Goal: Communication & Community: Answer question/provide support

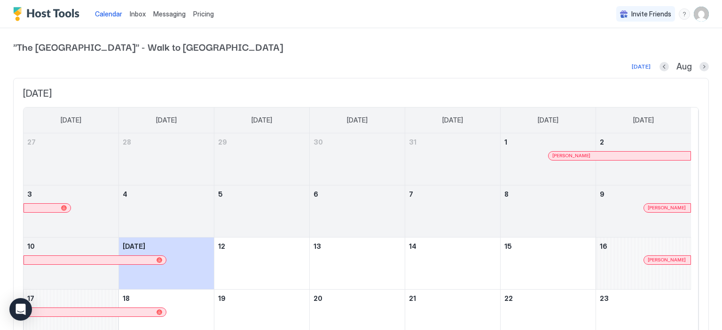
click at [164, 13] on span "Messaging" at bounding box center [169, 14] width 32 height 8
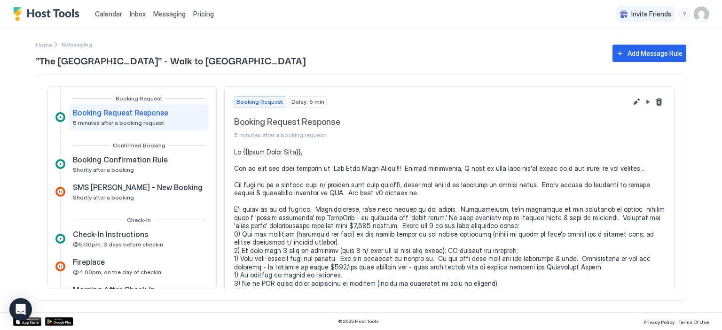
click at [139, 14] on span "Inbox" at bounding box center [138, 14] width 16 height 8
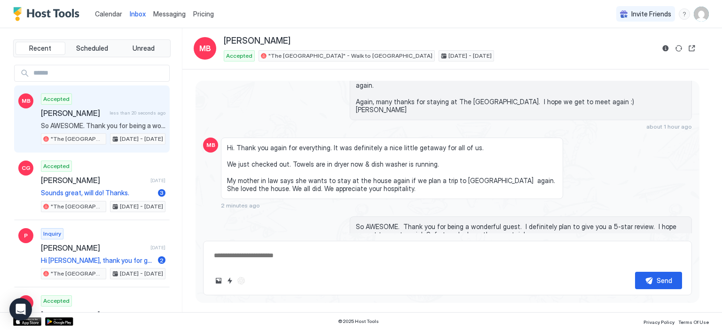
scroll to position [1203, 0]
type textarea "*"
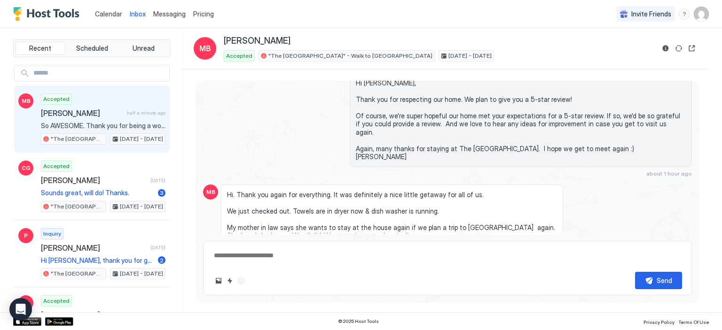
scroll to position [1109, 0]
